Goal: Browse casually: Explore the website without a specific task or goal

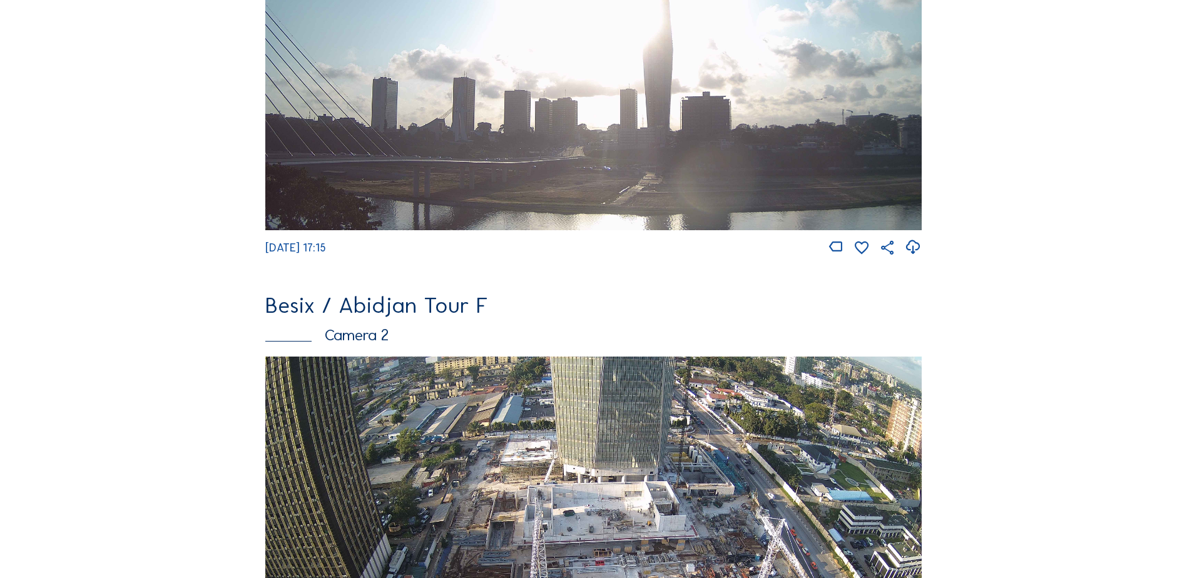
scroll to position [438, 0]
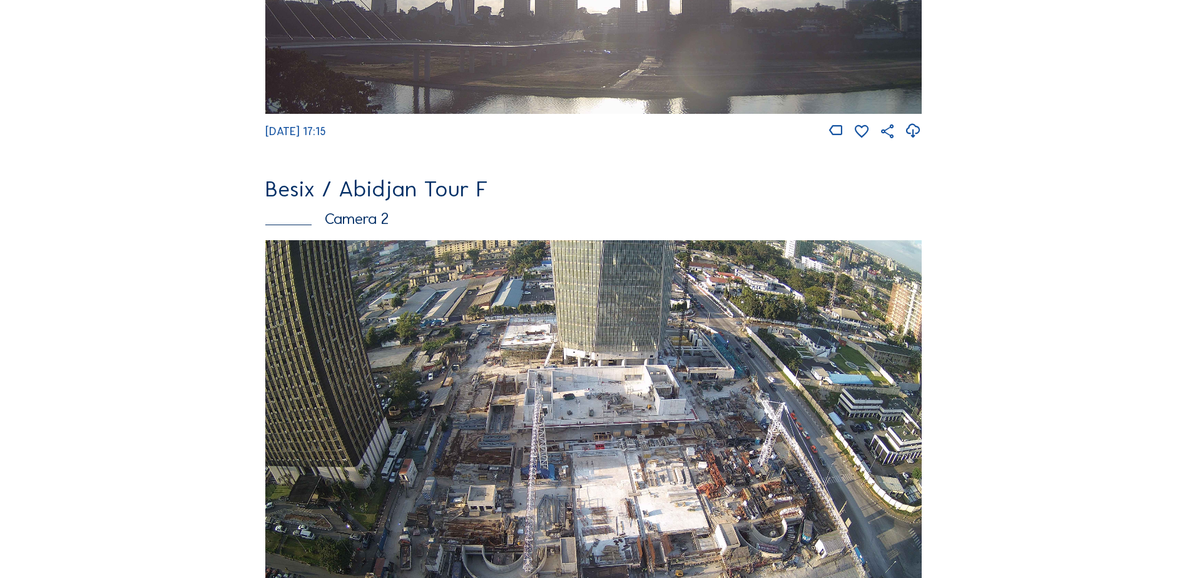
click at [366, 354] on img at bounding box center [593, 424] width 657 height 369
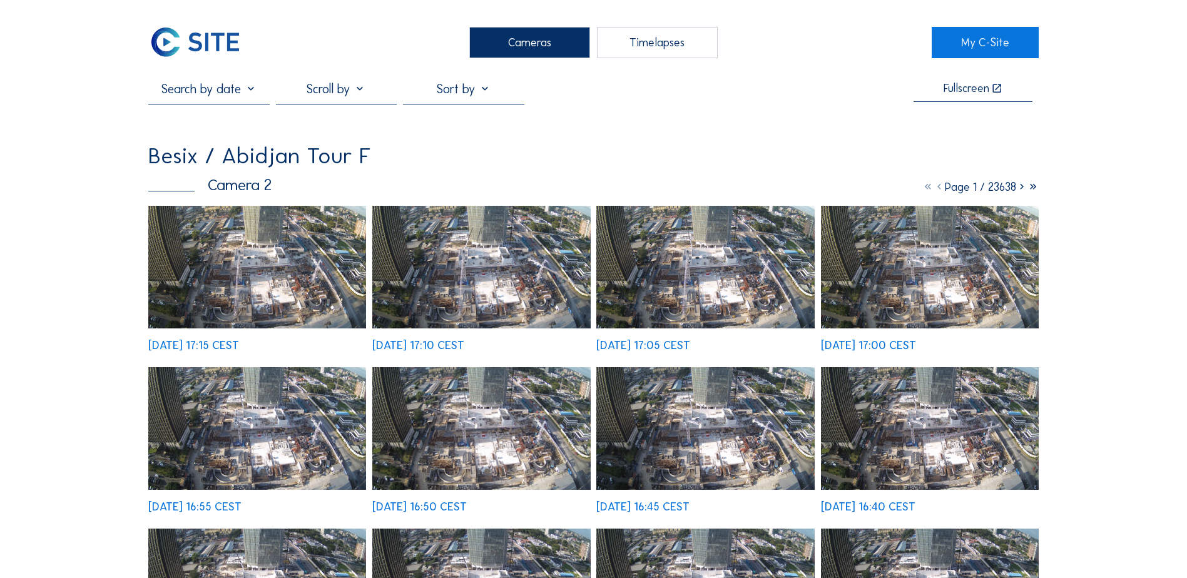
click at [287, 264] on img at bounding box center [257, 267] width 218 height 123
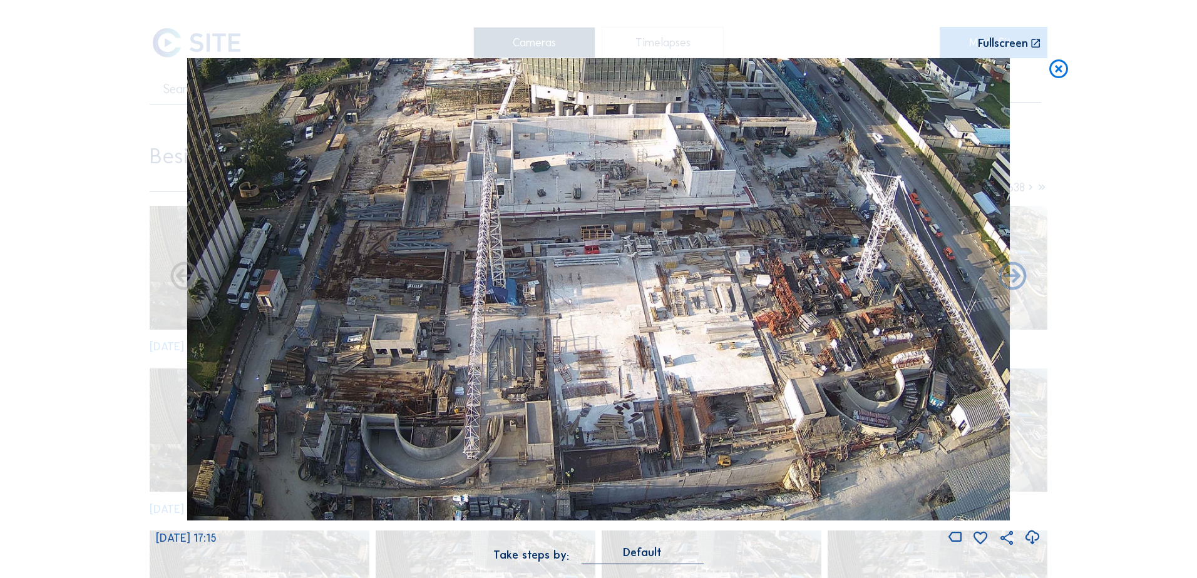
drag, startPoint x: 613, startPoint y: 342, endPoint x: 607, endPoint y: 292, distance: 50.5
click at [607, 292] on img at bounding box center [598, 289] width 822 height 463
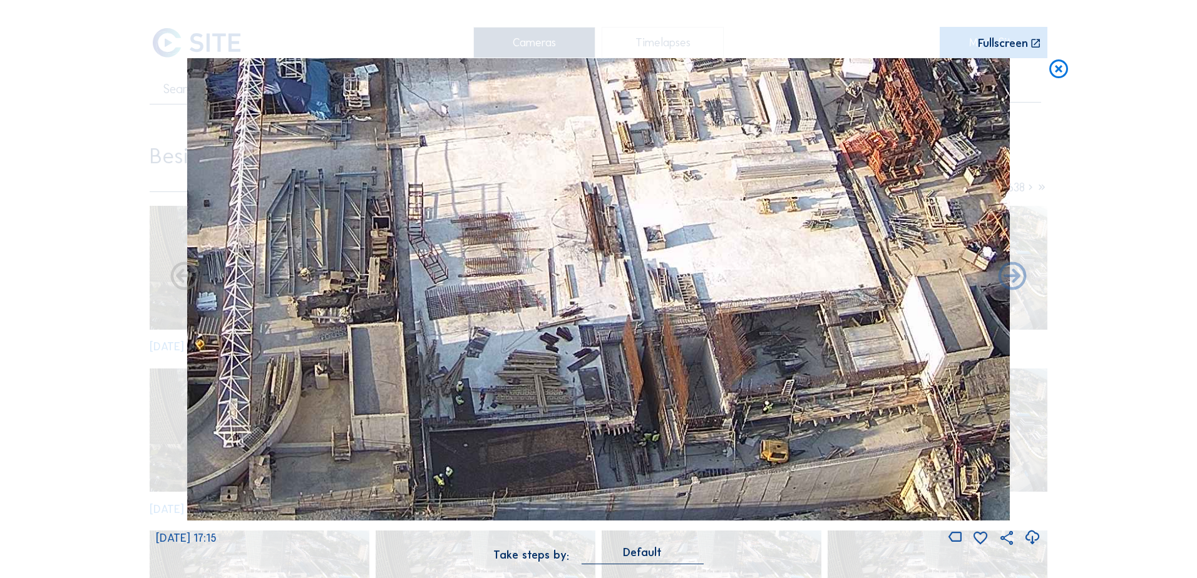
drag, startPoint x: 662, startPoint y: 453, endPoint x: 659, endPoint y: 372, distance: 81.4
click at [659, 372] on img at bounding box center [598, 289] width 822 height 463
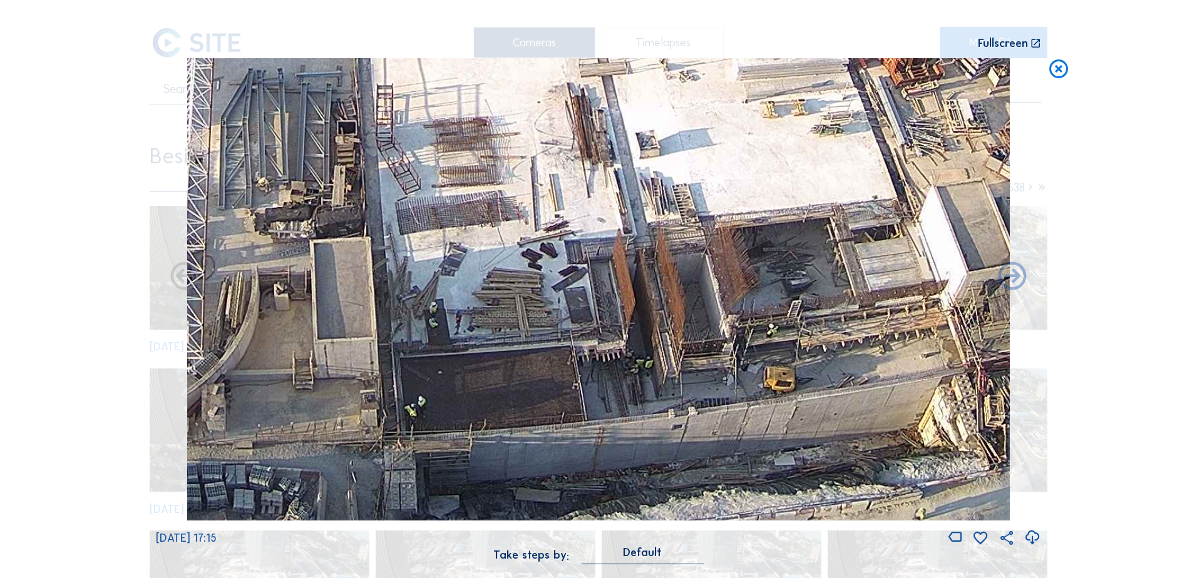
drag, startPoint x: 666, startPoint y: 415, endPoint x: 663, endPoint y: 375, distance: 40.1
click at [663, 375] on img at bounding box center [598, 289] width 822 height 463
drag, startPoint x: 602, startPoint y: 225, endPoint x: 631, endPoint y: 412, distance: 189.3
click at [631, 415] on img at bounding box center [598, 289] width 822 height 463
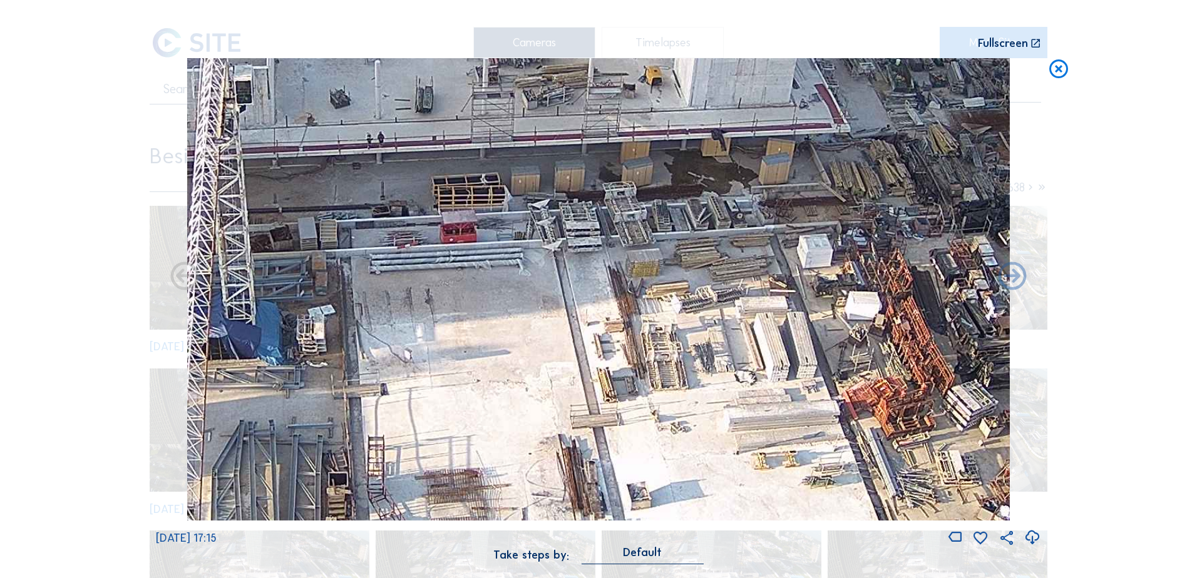
drag, startPoint x: 635, startPoint y: 334, endPoint x: 605, endPoint y: 463, distance: 132.5
click at [605, 463] on img at bounding box center [598, 289] width 822 height 463
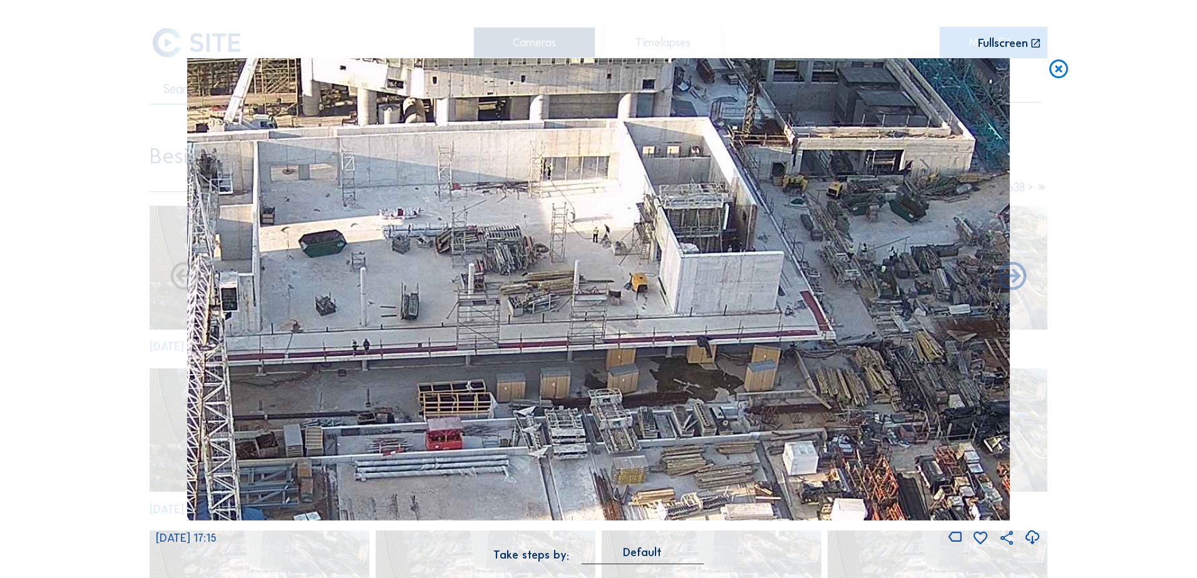
drag, startPoint x: 603, startPoint y: 347, endPoint x: 600, endPoint y: 478, distance: 130.8
click at [601, 491] on img at bounding box center [598, 289] width 822 height 463
drag, startPoint x: 596, startPoint y: 382, endPoint x: 596, endPoint y: 451, distance: 68.8
click at [596, 451] on img at bounding box center [598, 289] width 822 height 463
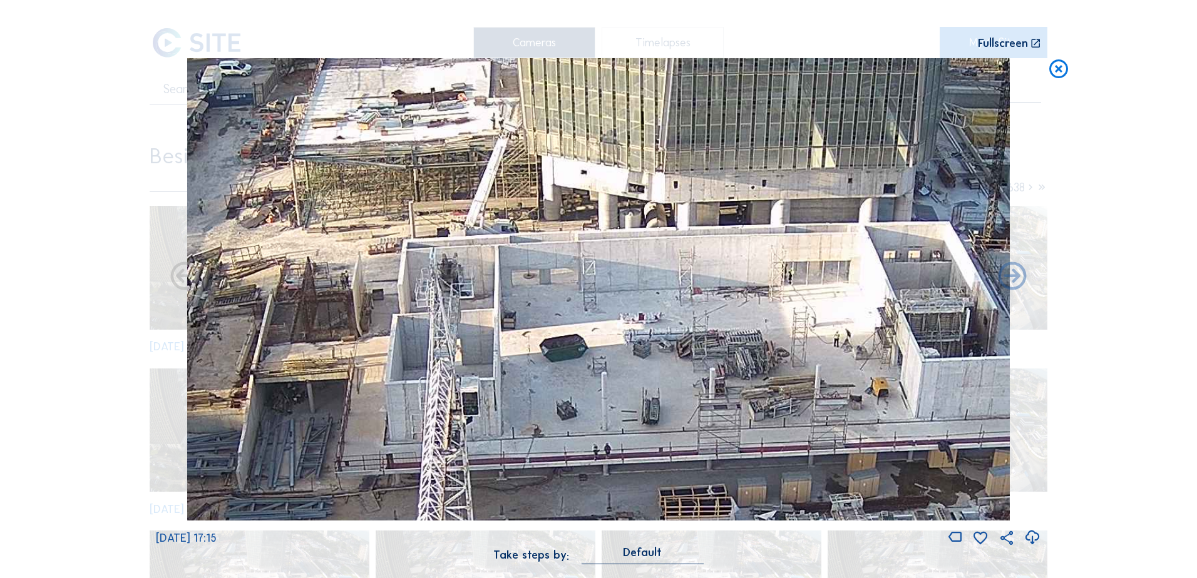
drag, startPoint x: 414, startPoint y: 307, endPoint x: 656, endPoint y: 361, distance: 247.6
click at [653, 358] on img at bounding box center [598, 289] width 822 height 463
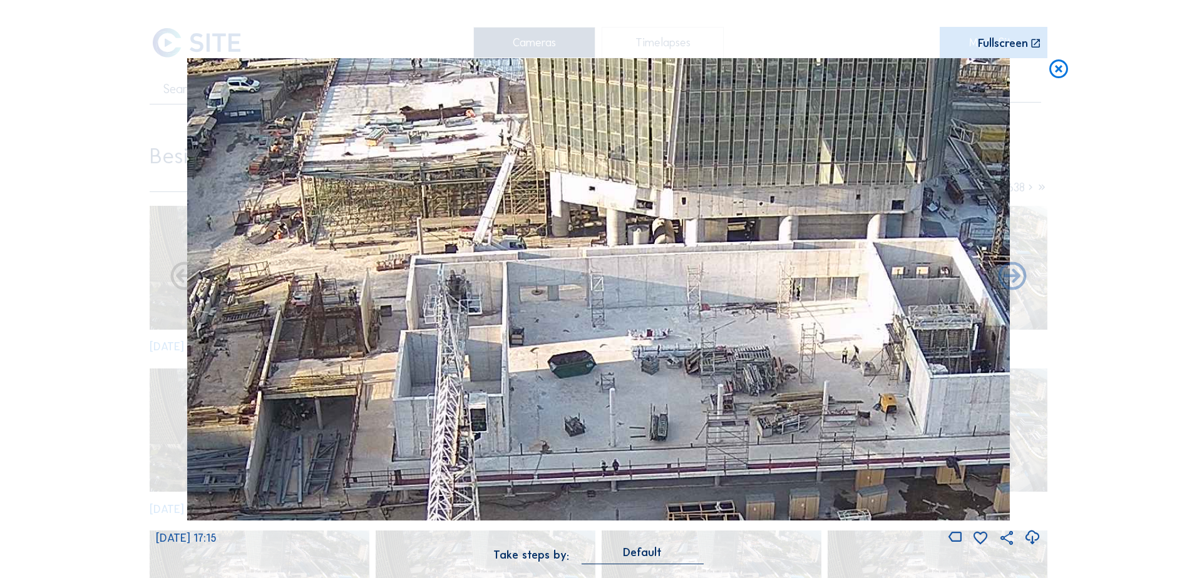
drag, startPoint x: 586, startPoint y: 286, endPoint x: 583, endPoint y: 378, distance: 92.0
click at [583, 378] on img at bounding box center [598, 289] width 822 height 463
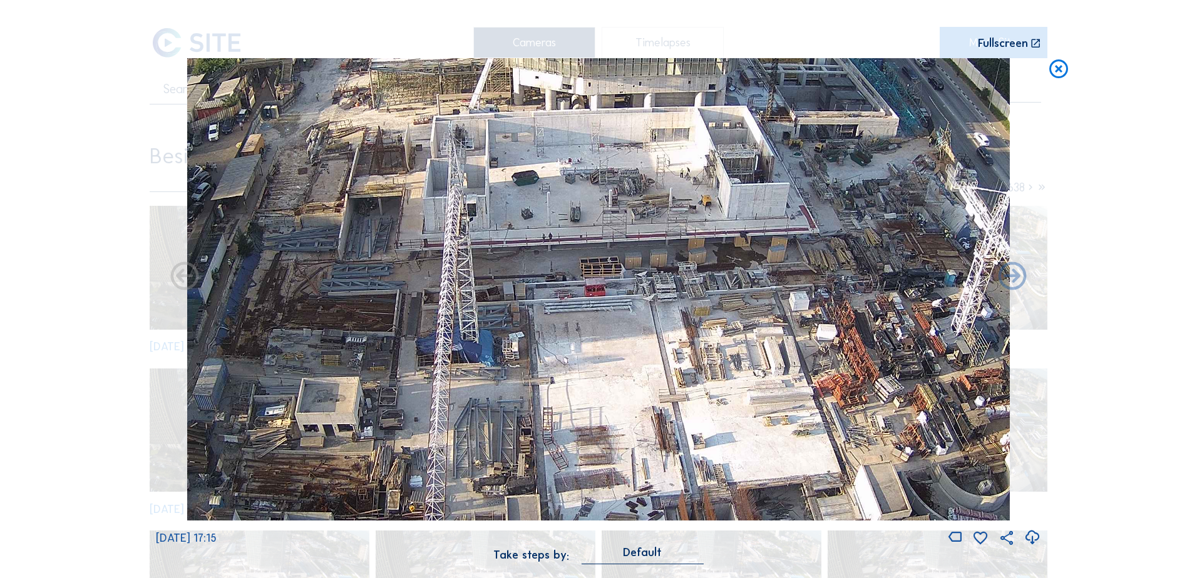
drag, startPoint x: 647, startPoint y: 277, endPoint x: 601, endPoint y: 120, distance: 163.6
click at [602, 126] on img at bounding box center [598, 289] width 822 height 463
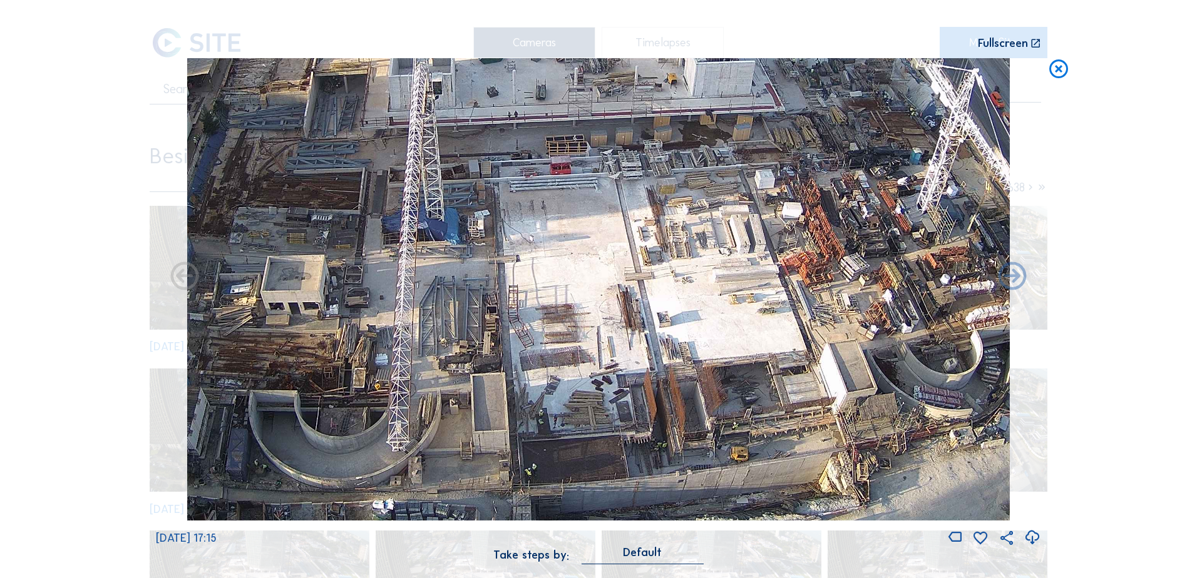
drag, startPoint x: 668, startPoint y: 352, endPoint x: 651, endPoint y: 283, distance: 71.5
click at [651, 283] on img at bounding box center [598, 289] width 822 height 463
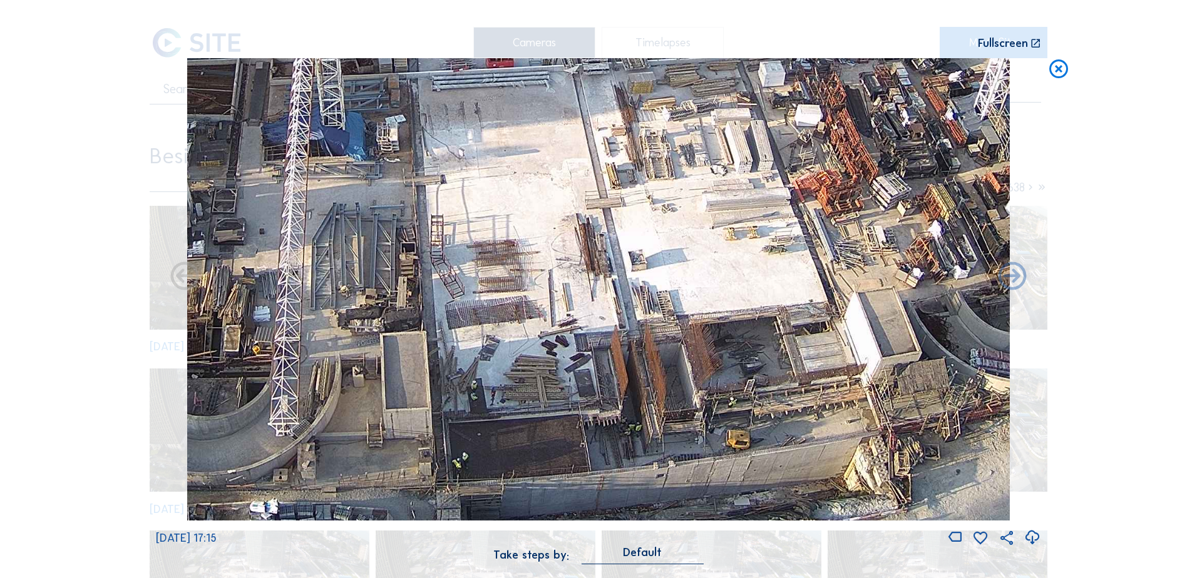
drag, startPoint x: 672, startPoint y: 416, endPoint x: 659, endPoint y: 329, distance: 88.0
click at [664, 339] on img at bounding box center [598, 289] width 822 height 463
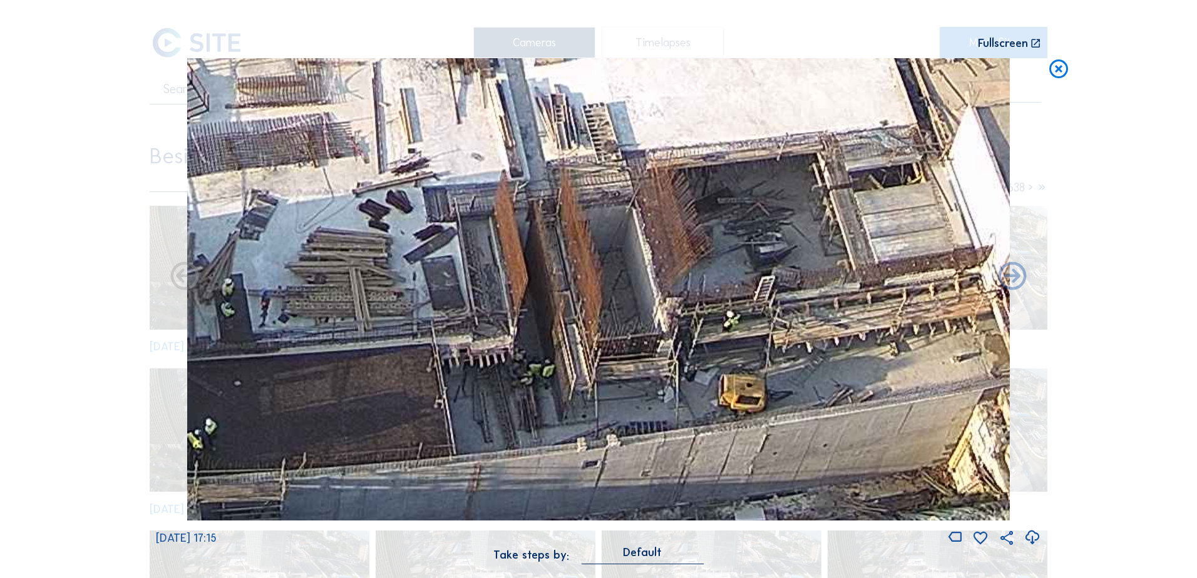
drag, startPoint x: 817, startPoint y: 373, endPoint x: 691, endPoint y: 352, distance: 127.5
click at [691, 352] on img at bounding box center [598, 289] width 822 height 463
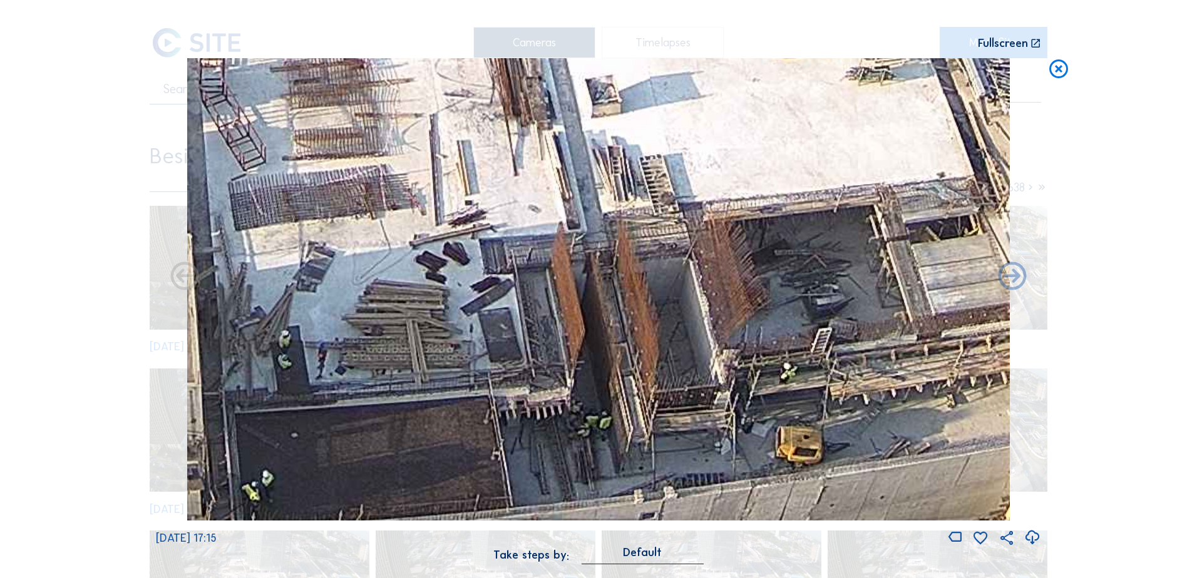
drag, startPoint x: 479, startPoint y: 217, endPoint x: 660, endPoint y: 289, distance: 195.0
click at [660, 289] on img at bounding box center [598, 289] width 822 height 463
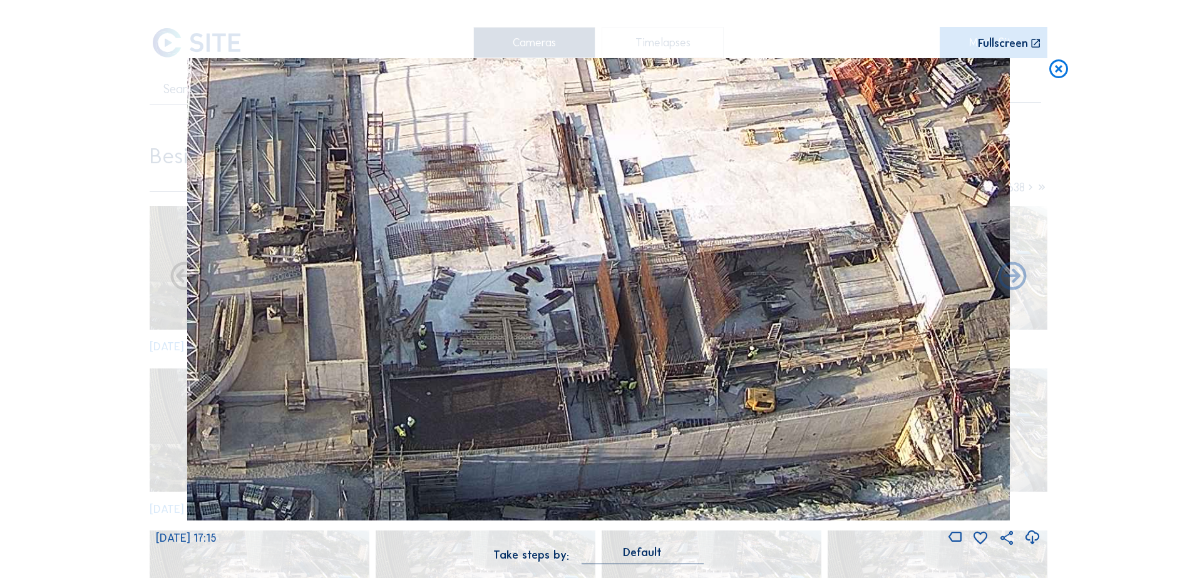
drag, startPoint x: 634, startPoint y: 175, endPoint x: 678, endPoint y: 356, distance: 186.9
click at [680, 356] on img at bounding box center [598, 289] width 822 height 463
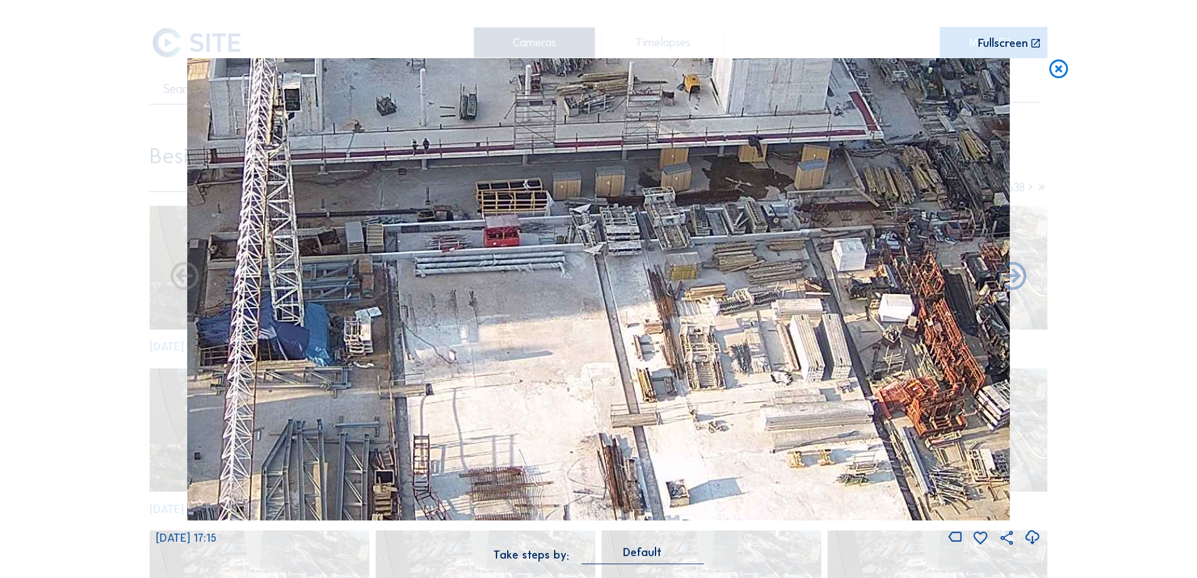
drag, startPoint x: 643, startPoint y: 188, endPoint x: 644, endPoint y: 337, distance: 149.0
click at [644, 337] on img at bounding box center [598, 289] width 822 height 463
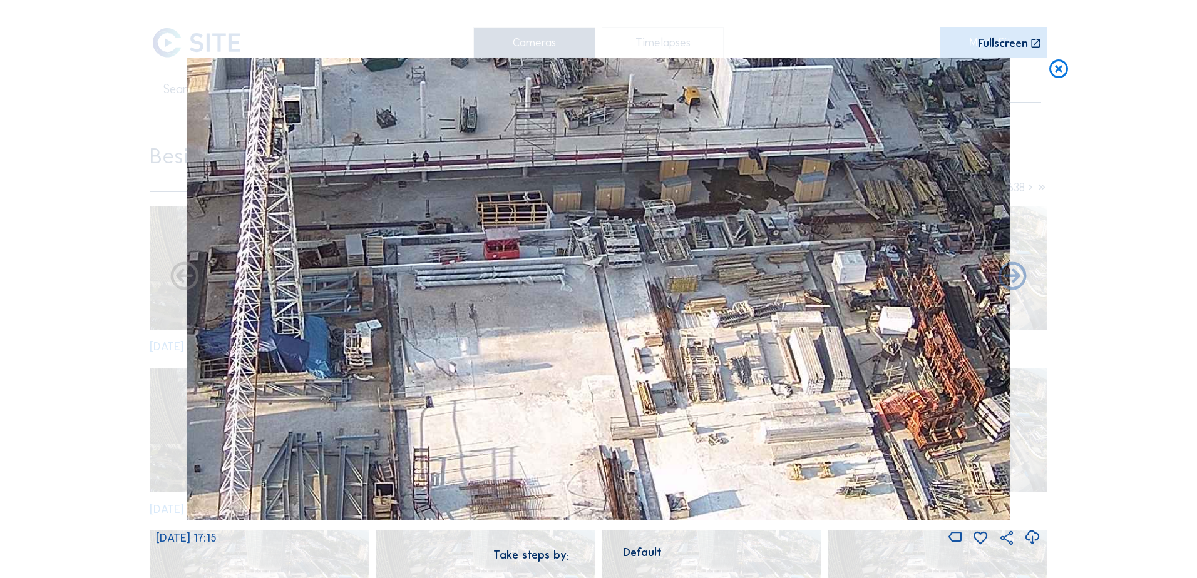
drag, startPoint x: 649, startPoint y: 283, endPoint x: 659, endPoint y: 397, distance: 114.3
click at [659, 397] on img at bounding box center [598, 289] width 822 height 463
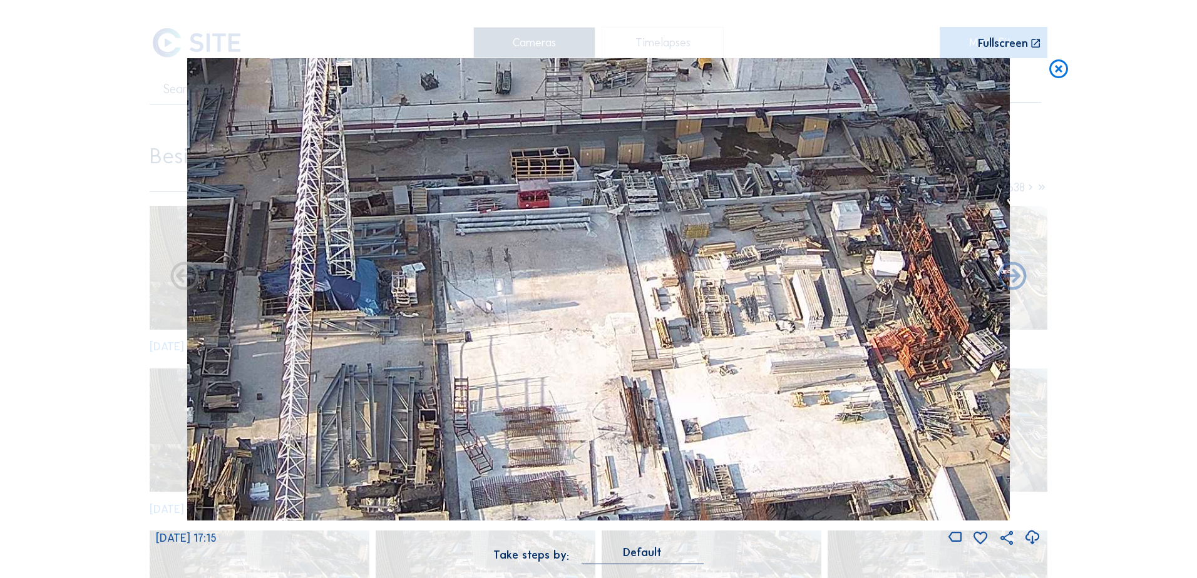
drag, startPoint x: 658, startPoint y: 401, endPoint x: 667, endPoint y: 238, distance: 163.6
click at [667, 238] on img at bounding box center [598, 289] width 822 height 463
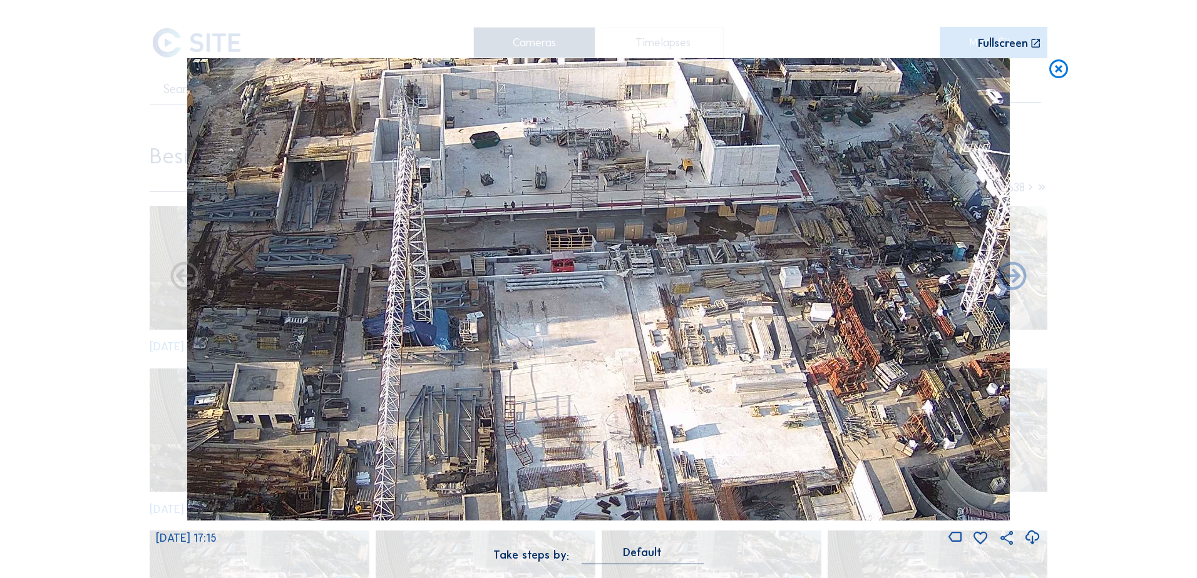
drag, startPoint x: 654, startPoint y: 282, endPoint x: 658, endPoint y: 335, distance: 54.0
click at [658, 335] on img at bounding box center [598, 289] width 822 height 463
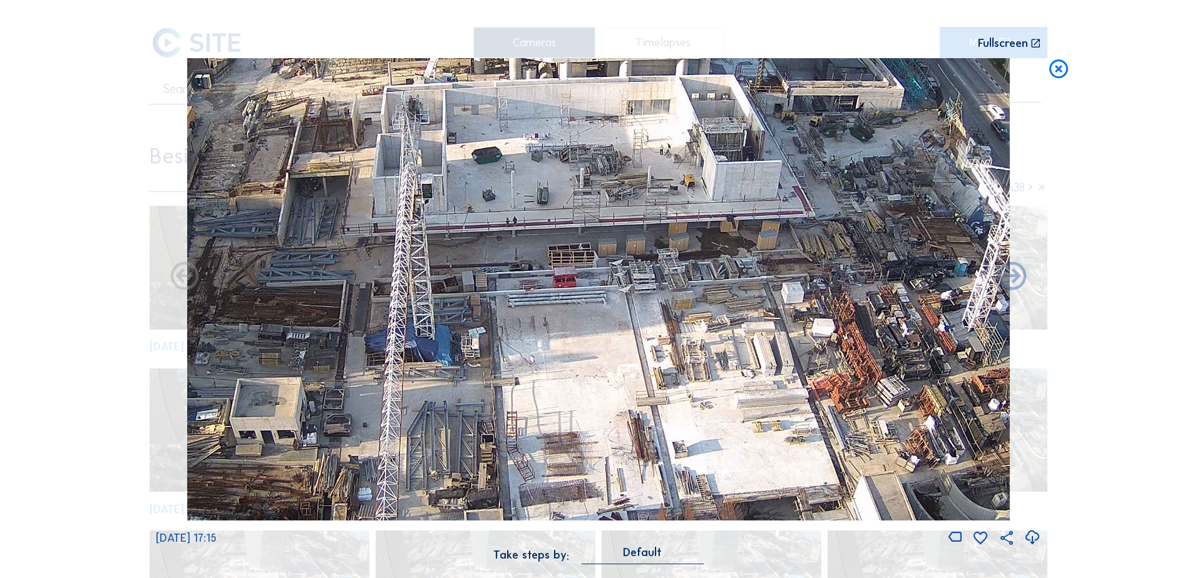
drag, startPoint x: 563, startPoint y: 269, endPoint x: 571, endPoint y: 427, distance: 158.6
click at [571, 427] on img at bounding box center [598, 289] width 822 height 463
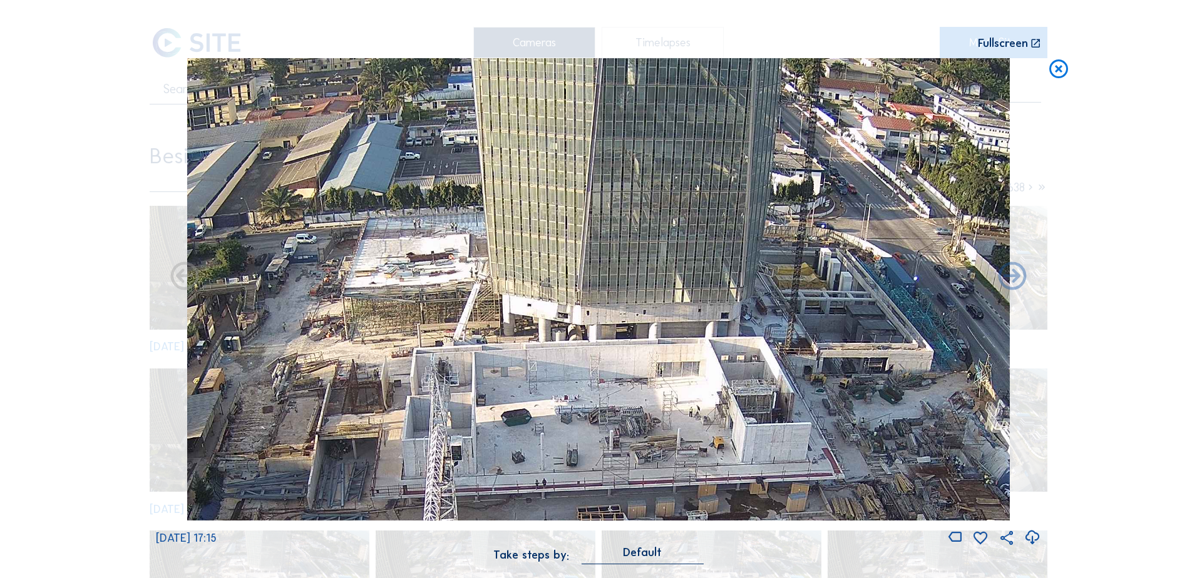
drag, startPoint x: 571, startPoint y: 322, endPoint x: 593, endPoint y: 427, distance: 106.7
click at [593, 427] on img at bounding box center [598, 289] width 822 height 463
